Goal: Information Seeking & Learning: Compare options

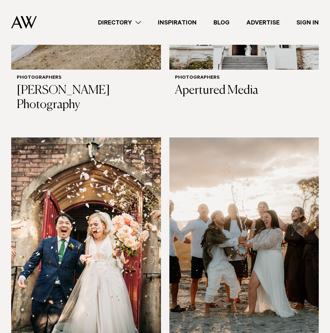
scroll to position [1259, 0]
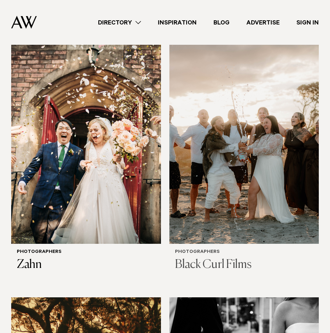
click at [253, 167] on img at bounding box center [244, 143] width 150 height 201
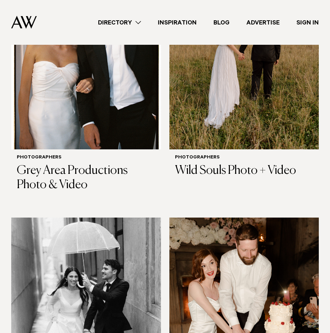
scroll to position [2309, 0]
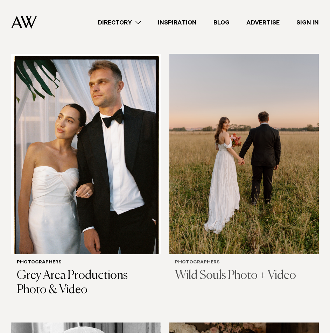
click at [259, 157] on img at bounding box center [244, 154] width 150 height 201
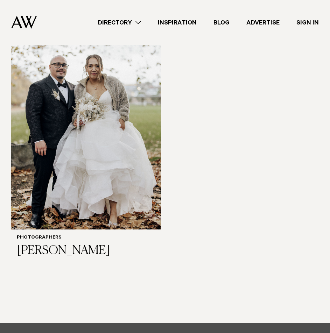
scroll to position [3568, 0]
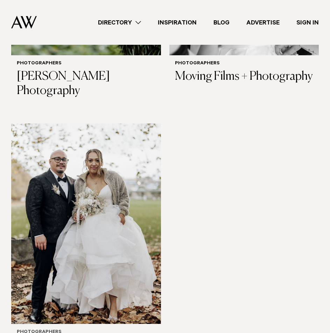
click at [114, 196] on img at bounding box center [86, 223] width 150 height 201
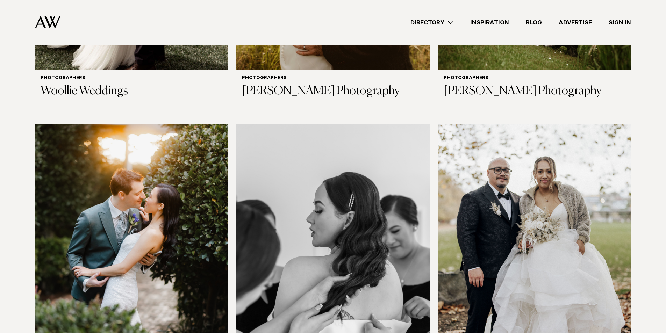
scroll to position [2767, 0]
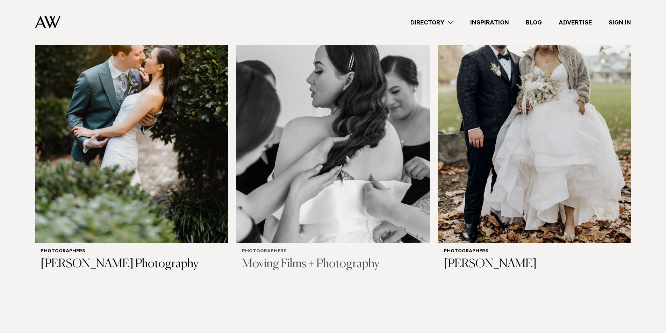
click at [316, 145] on img at bounding box center [332, 113] width 193 height 259
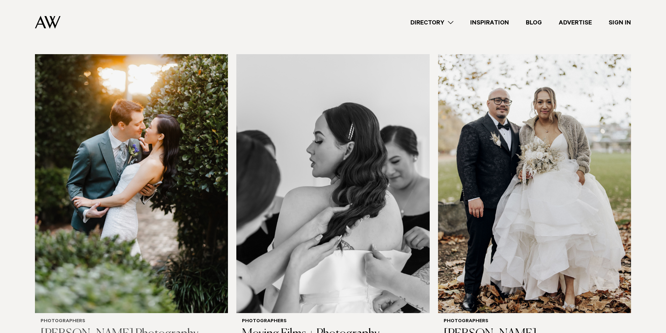
click at [107, 170] on img at bounding box center [131, 183] width 193 height 259
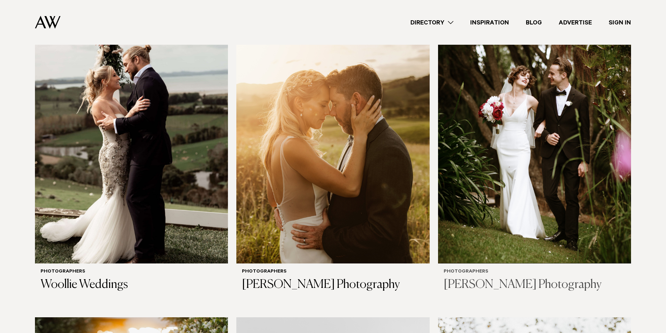
scroll to position [2417, 0]
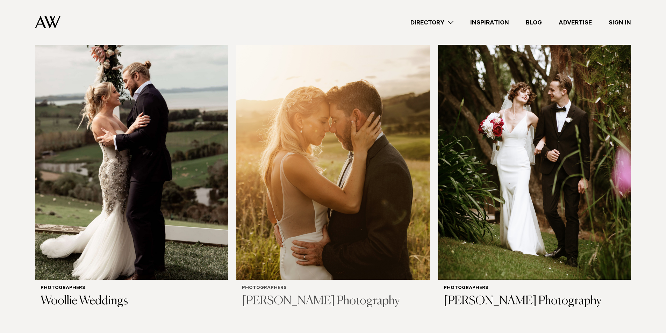
click at [331, 180] on img at bounding box center [332, 150] width 193 height 259
click at [140, 208] on img at bounding box center [131, 150] width 193 height 259
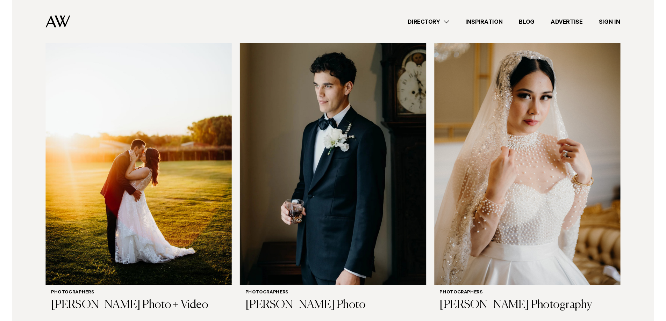
scroll to position [1438, 0]
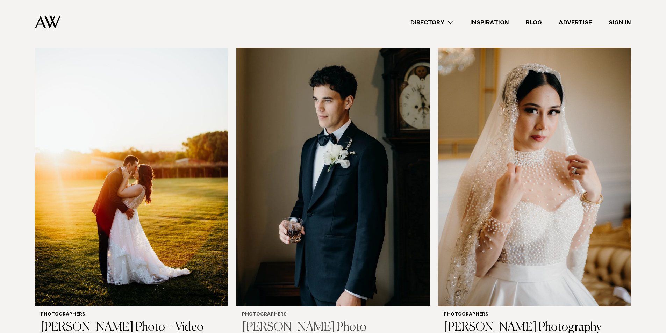
click at [309, 215] on img at bounding box center [332, 177] width 193 height 259
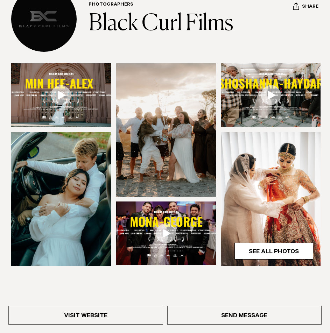
scroll to position [140, 0]
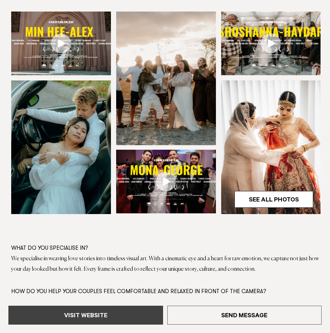
click at [125, 317] on link "Visit Website" at bounding box center [85, 315] width 155 height 19
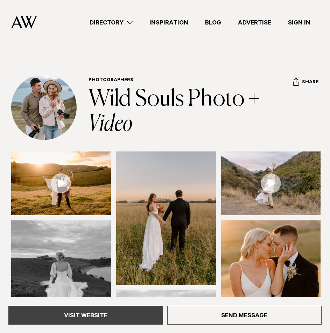
click at [114, 323] on link "Visit Website" at bounding box center [85, 315] width 155 height 19
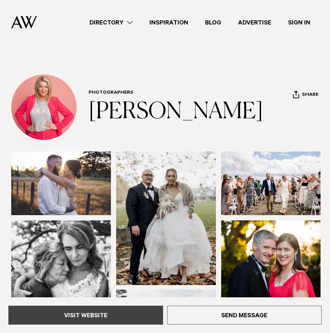
drag, startPoint x: 100, startPoint y: 328, endPoint x: 105, endPoint y: 321, distance: 8.5
click at [101, 327] on div "Visit Website Send Message" at bounding box center [165, 315] width 330 height 36
click at [114, 312] on link "Visit Website" at bounding box center [85, 315] width 155 height 19
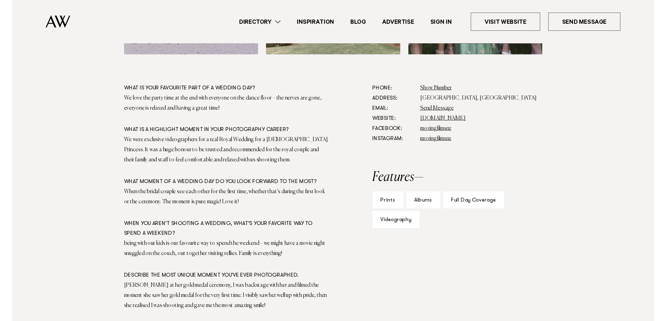
scroll to position [385, 0]
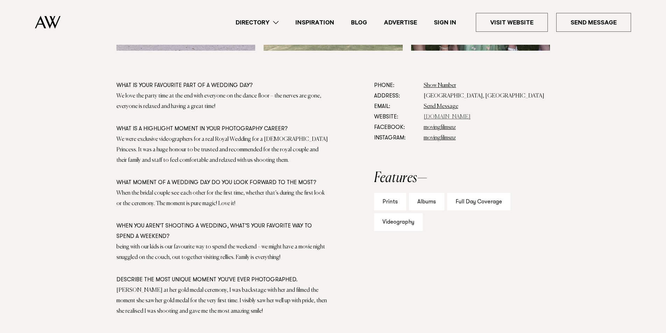
click at [455, 116] on link "movingfilms.co.nz" at bounding box center [447, 117] width 47 height 6
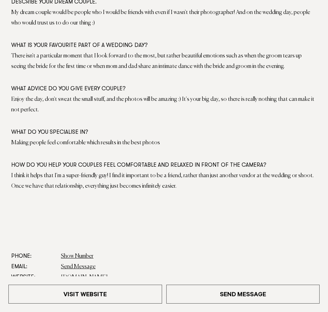
scroll to position [560, 0]
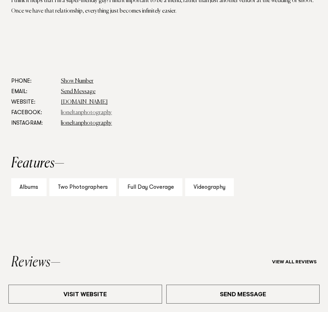
click at [92, 113] on link "lioneltanphotography" at bounding box center [86, 113] width 51 height 6
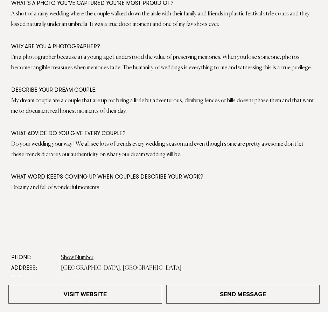
scroll to position [490, 0]
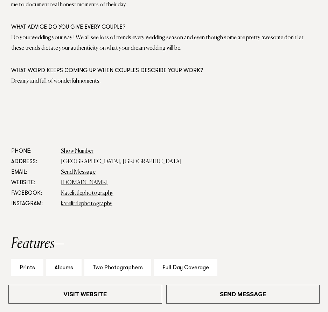
click at [118, 186] on dd "[DOMAIN_NAME]" at bounding box center [189, 182] width 256 height 10
click at [108, 182] on link "www.katelittlephotography.com" at bounding box center [84, 183] width 47 height 6
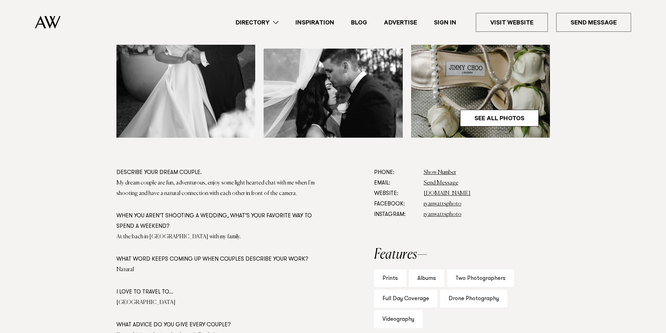
scroll to position [385, 0]
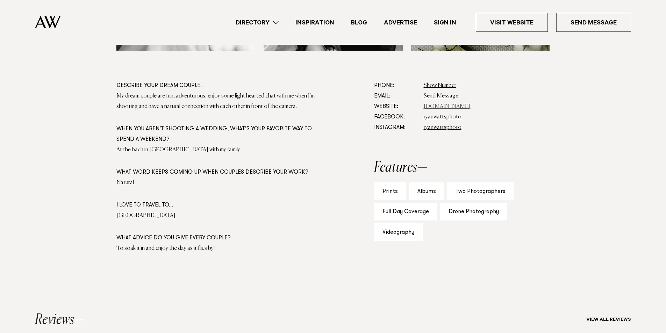
click at [471, 108] on link "[DOMAIN_NAME]" at bounding box center [447, 107] width 47 height 6
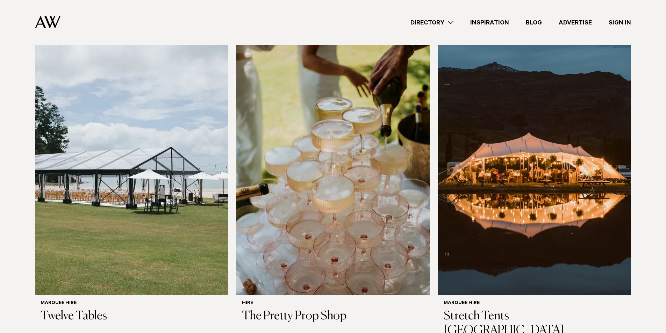
scroll to position [560, 0]
